Goal: Transaction & Acquisition: Register for event/course

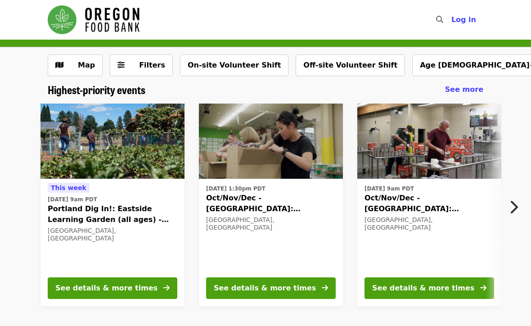
click at [292, 286] on div "See details & more times" at bounding box center [265, 288] width 102 height 11
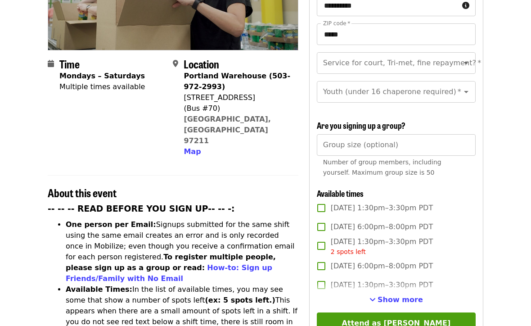
scroll to position [183, 0]
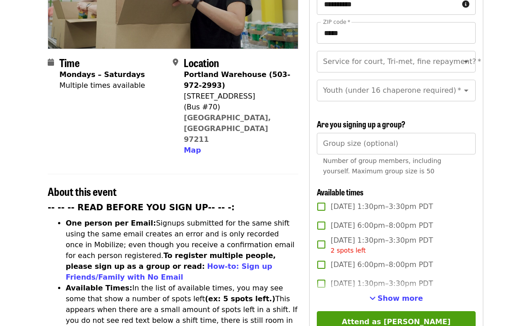
click at [409, 293] on button "Show more" at bounding box center [397, 298] width 54 height 11
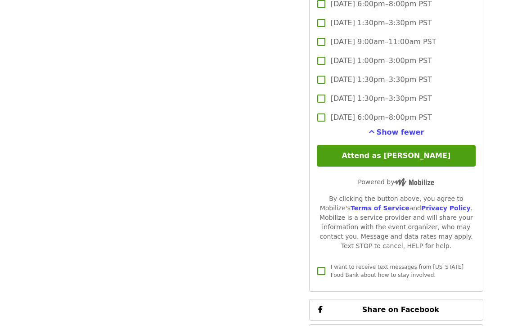
scroll to position [2228, 0]
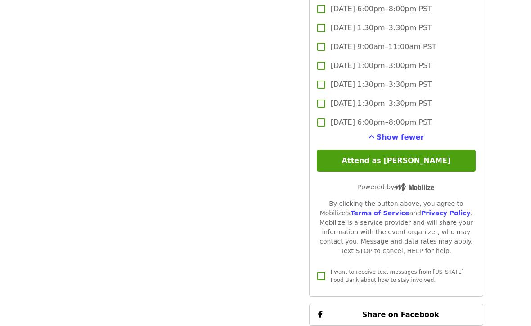
click at [408, 150] on button "Attend as [PERSON_NAME]" at bounding box center [396, 161] width 159 height 22
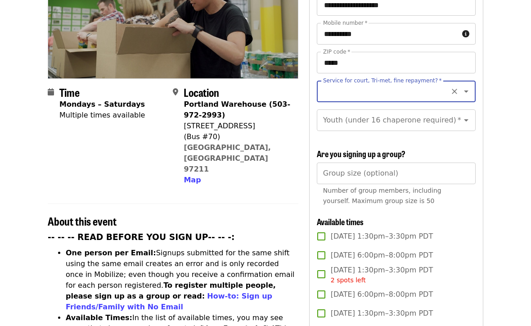
click at [469, 86] on icon "Open" at bounding box center [466, 91] width 11 height 11
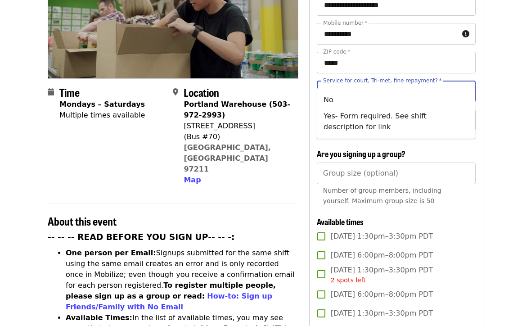
click at [329, 97] on li "No" at bounding box center [396, 100] width 159 height 16
type input "**"
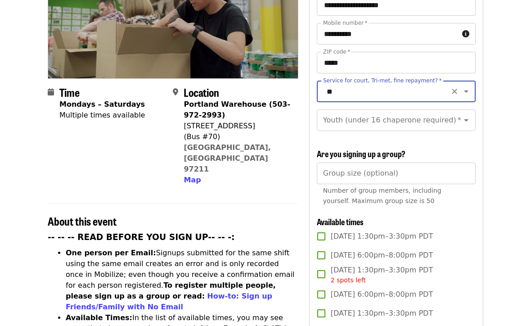
click at [467, 115] on icon "Open" at bounding box center [466, 120] width 11 height 11
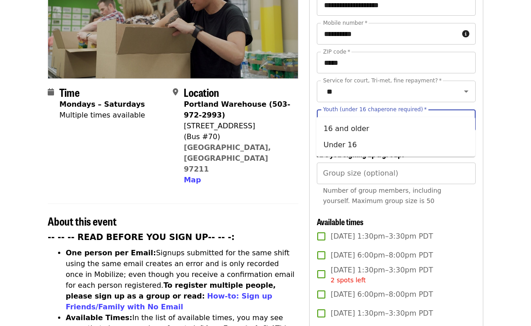
click at [354, 125] on li "16 and older" at bounding box center [396, 129] width 159 height 16
type input "**********"
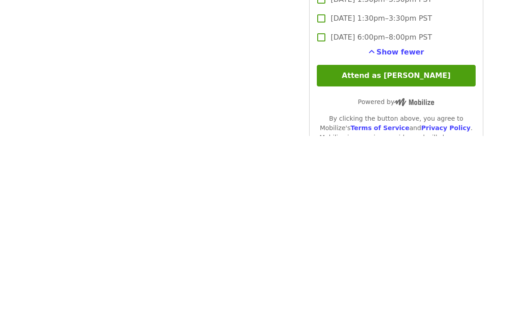
scroll to position [2137, 0]
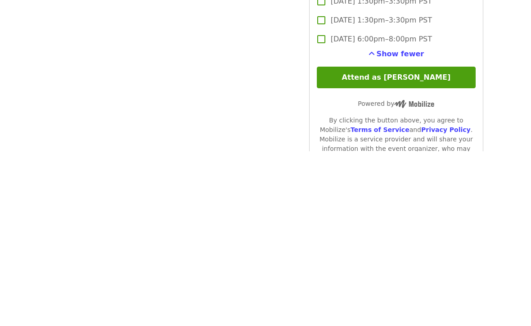
click at [412, 241] on button "Attend as [PERSON_NAME]" at bounding box center [396, 252] width 159 height 22
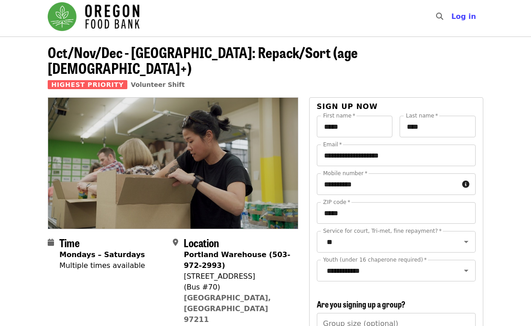
scroll to position [0, 0]
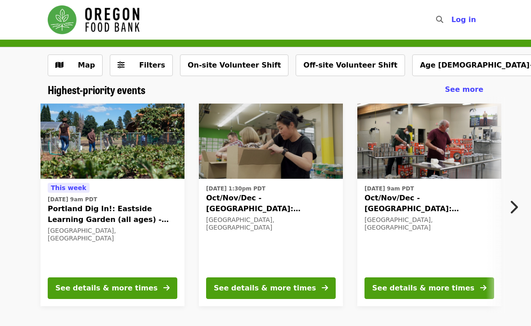
click at [468, 20] on span "Log in" at bounding box center [464, 19] width 25 height 9
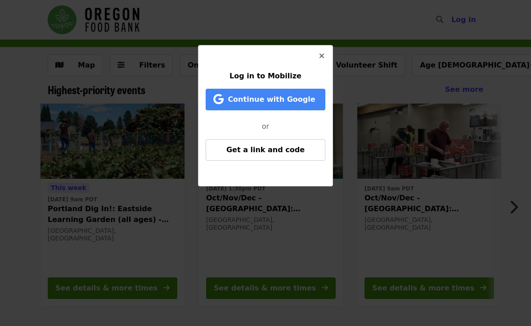
click at [299, 96] on span "Continue with Google" at bounding box center [271, 99] width 87 height 9
